Goal: Find specific page/section: Find specific page/section

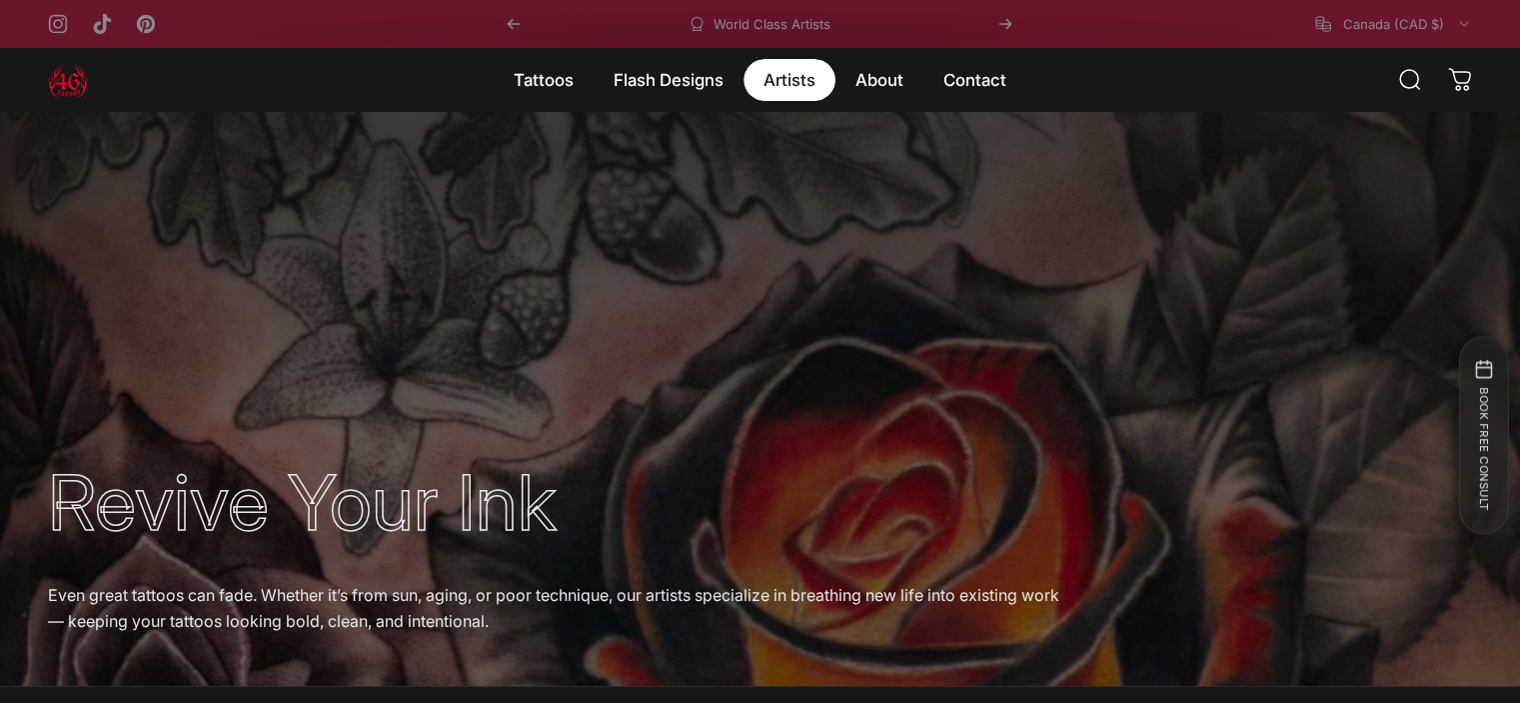
click at [814, 93] on magnet-element "Artists Artists" at bounding box center [790, 80] width 92 height 42
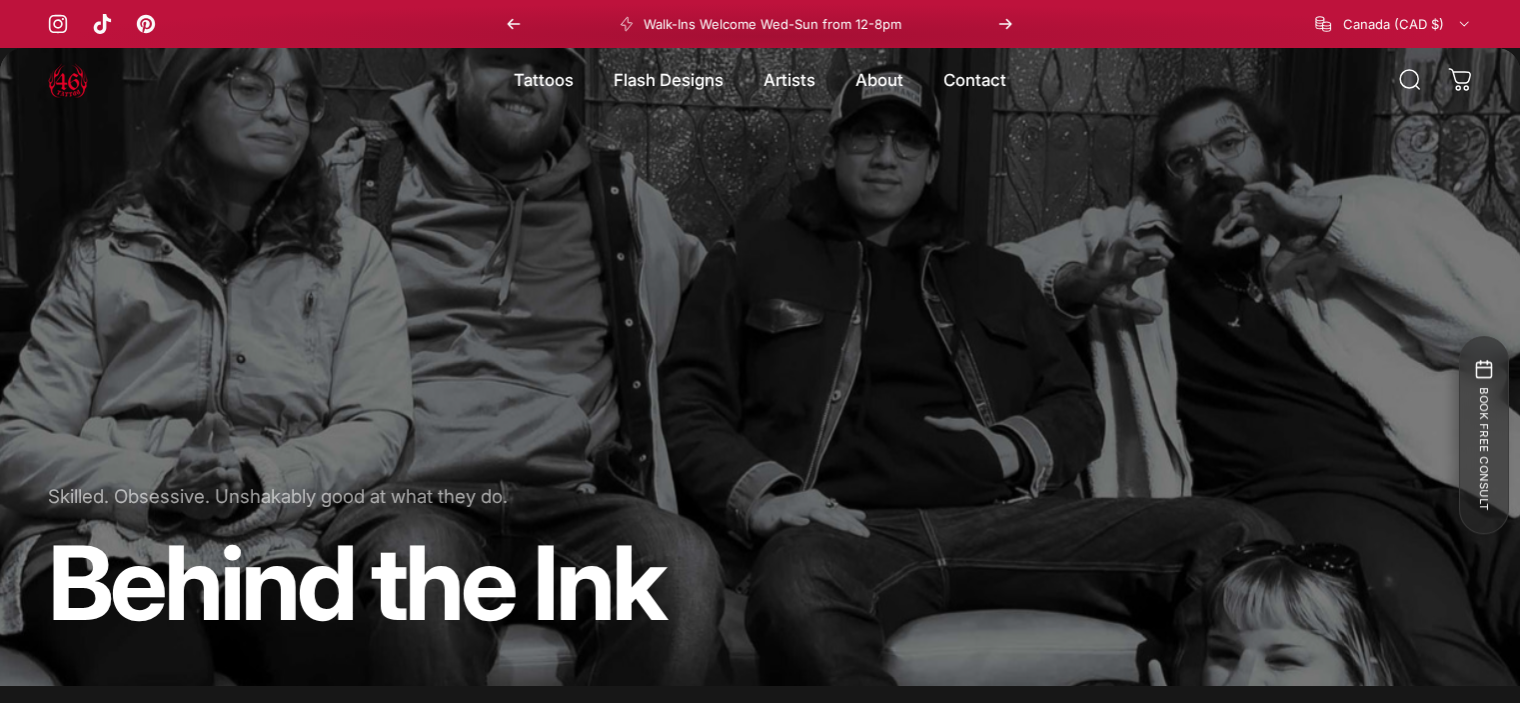
click at [1001, 30] on icon "Next" at bounding box center [1006, 24] width 16 height 16
click at [812, 32] on p "Book Your Free Consultation" at bounding box center [772, 24] width 180 height 16
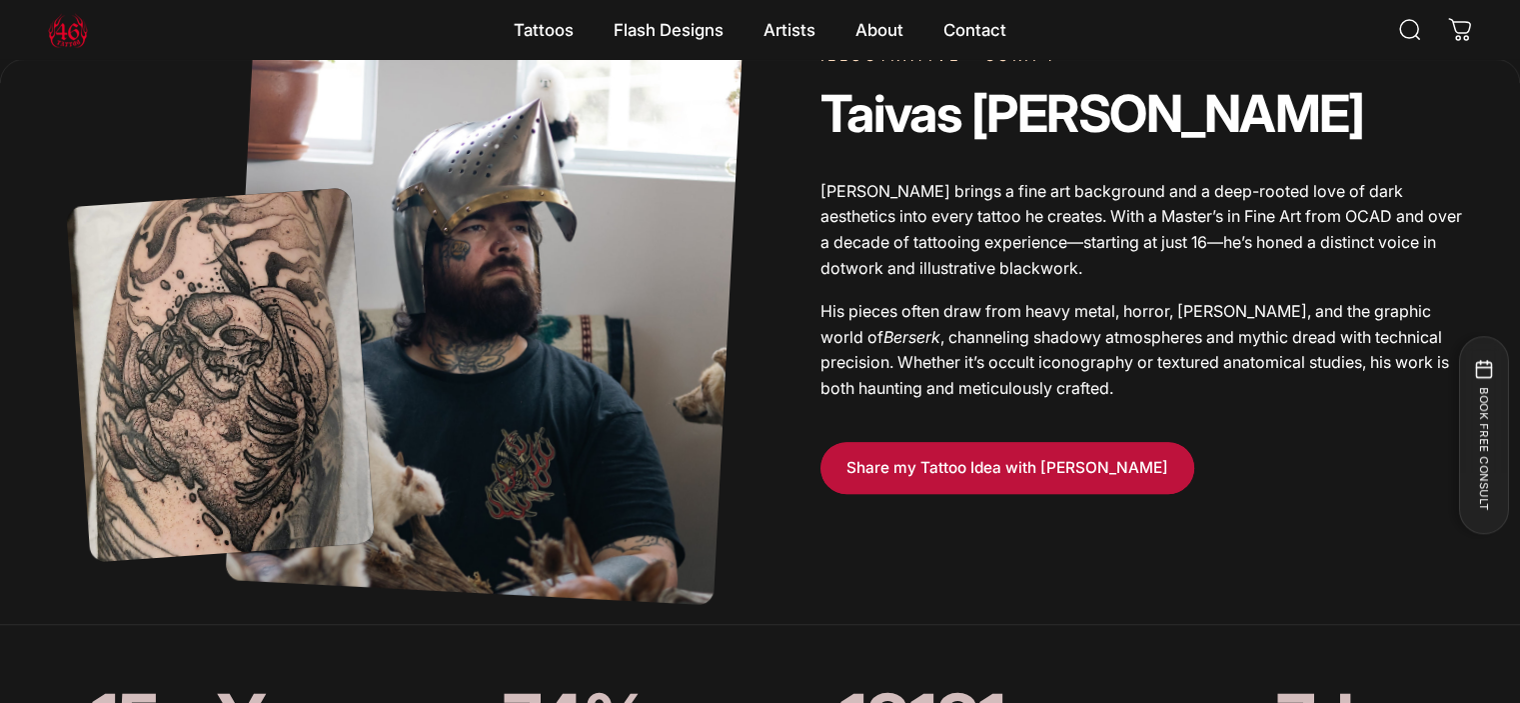
scroll to position [1095, 0]
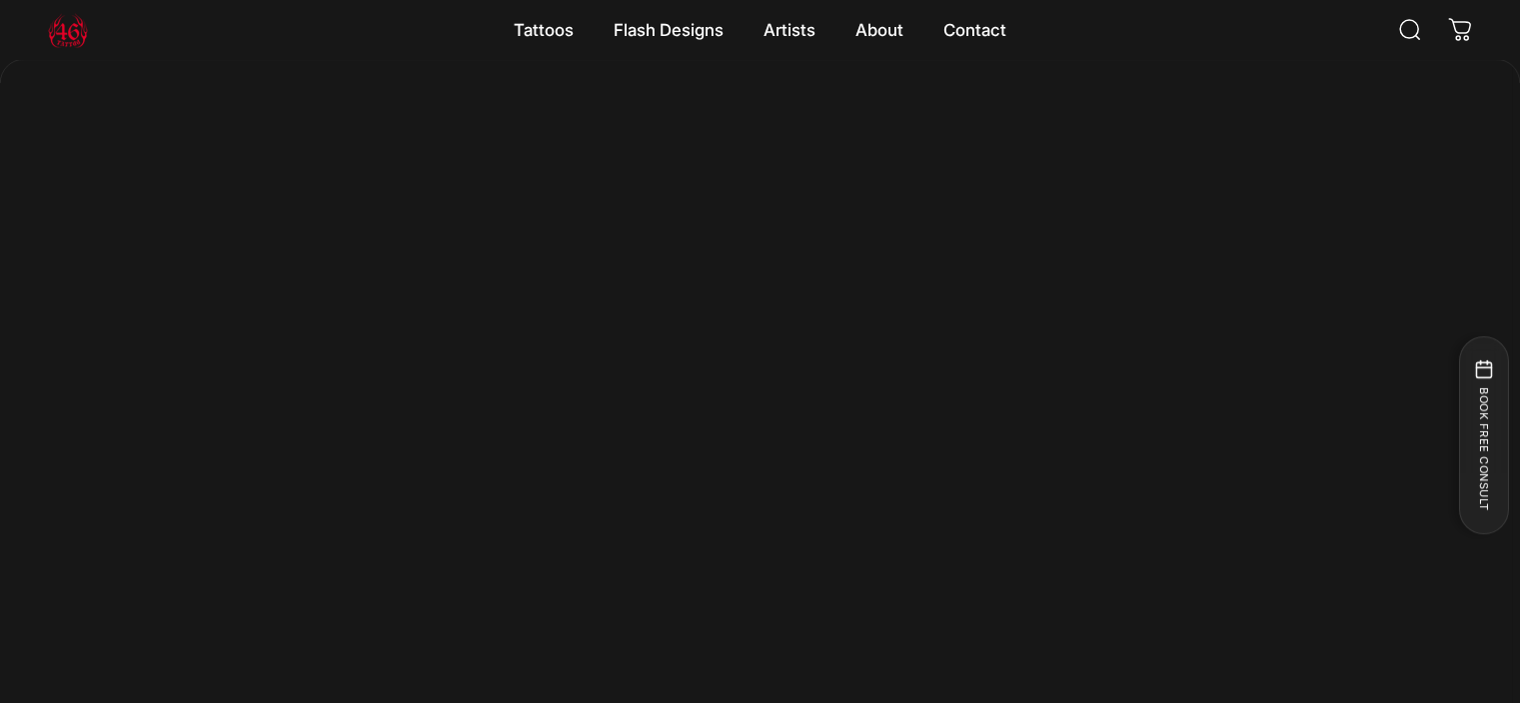
scroll to position [795, 0]
